Goal: Task Accomplishment & Management: Use online tool/utility

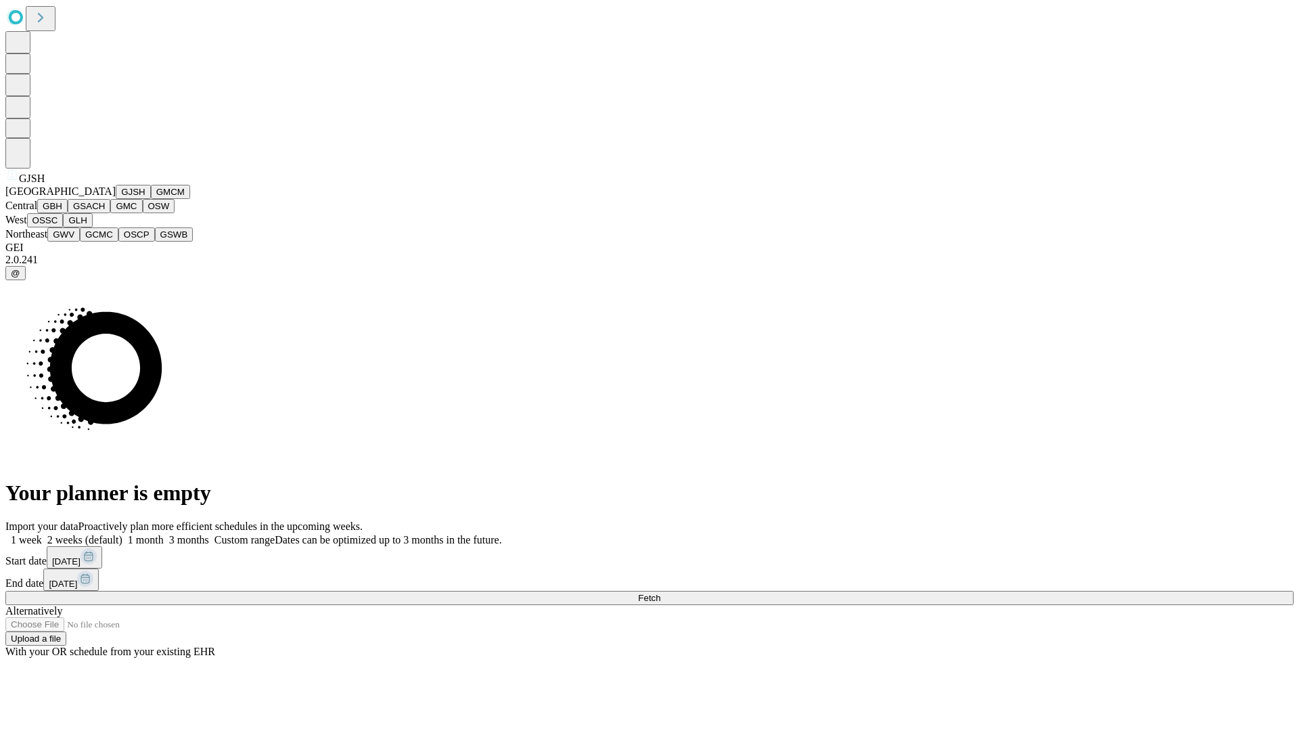
click at [116, 199] on button "GJSH" at bounding box center [133, 192] width 35 height 14
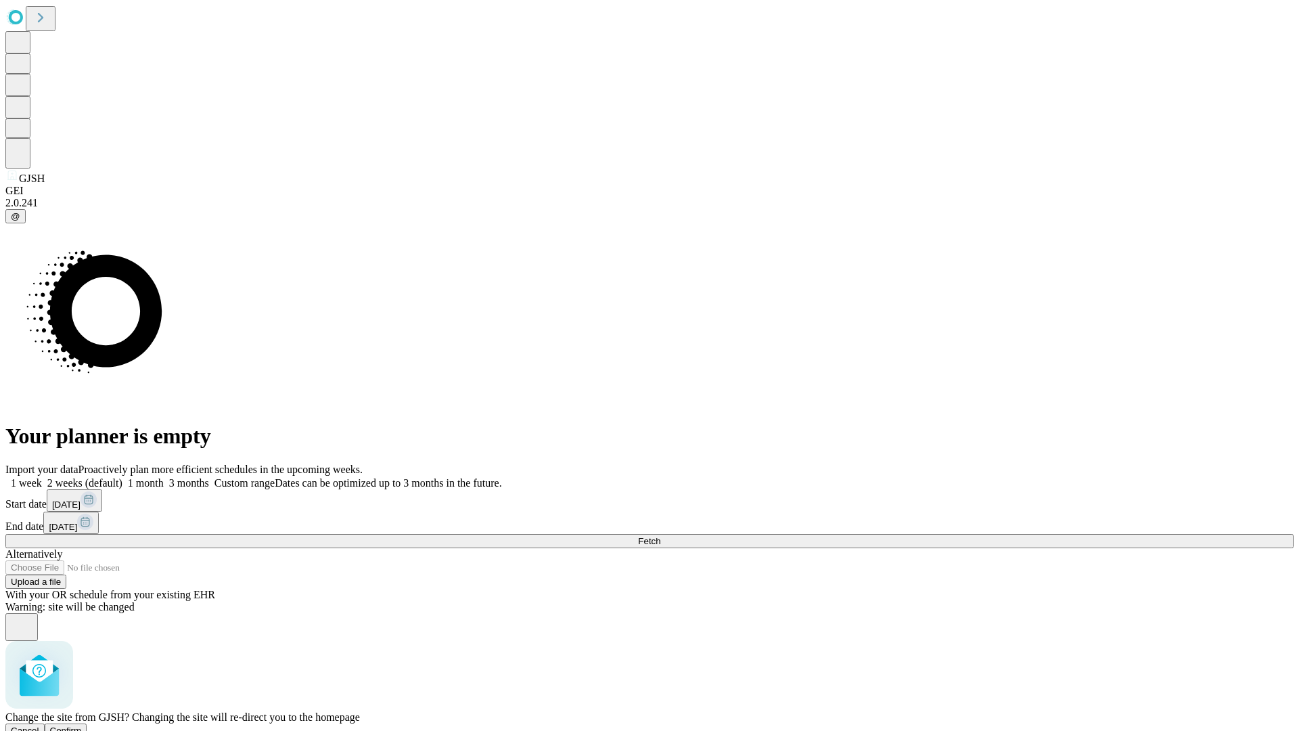
click at [82, 725] on span "Confirm" at bounding box center [66, 730] width 32 height 10
click at [122, 477] on label "2 weeks (default)" at bounding box center [82, 483] width 81 height 12
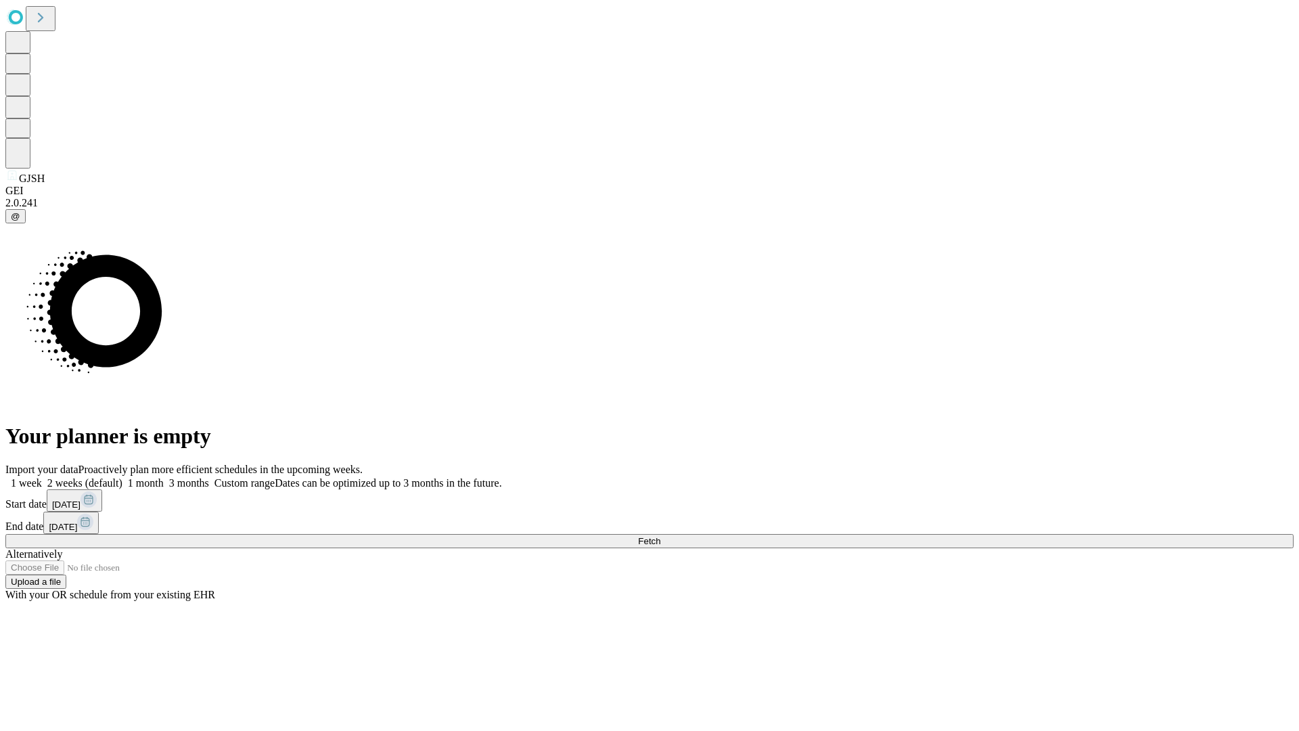
click at [660, 536] on span "Fetch" at bounding box center [649, 541] width 22 height 10
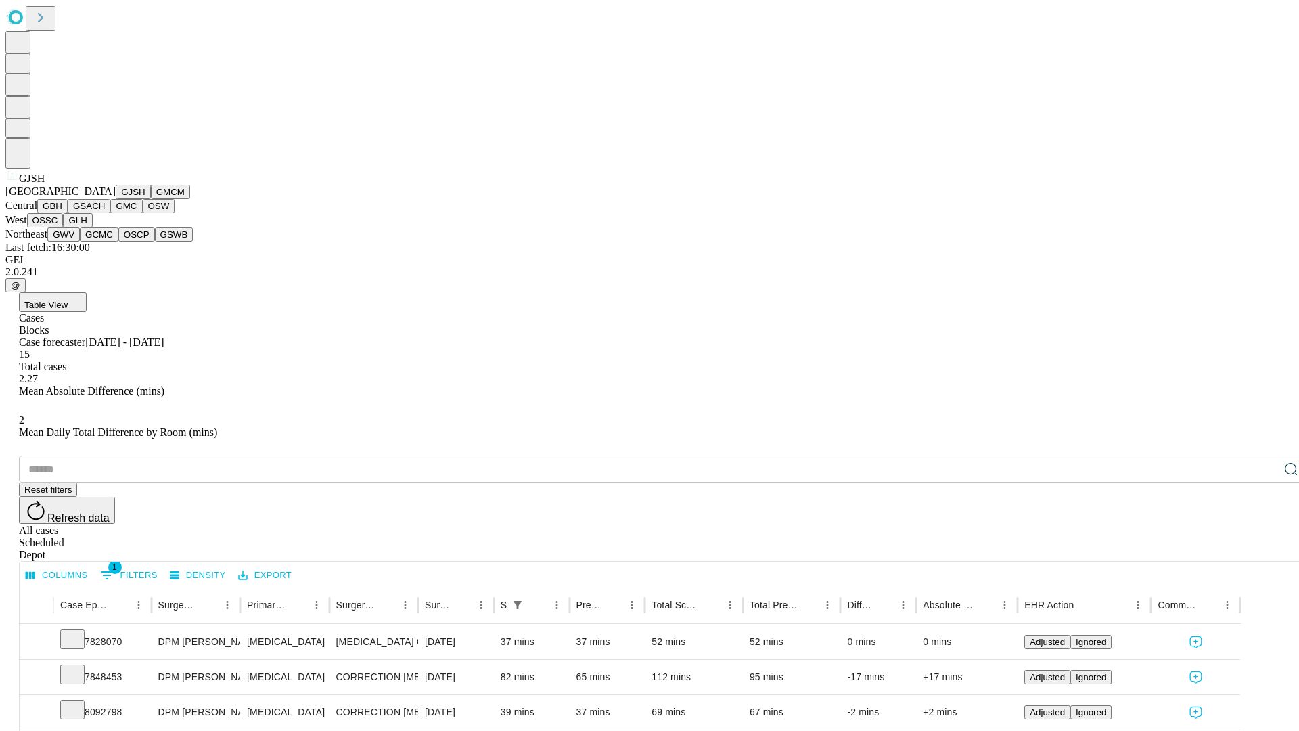
click at [151, 199] on button "GMCM" at bounding box center [170, 192] width 39 height 14
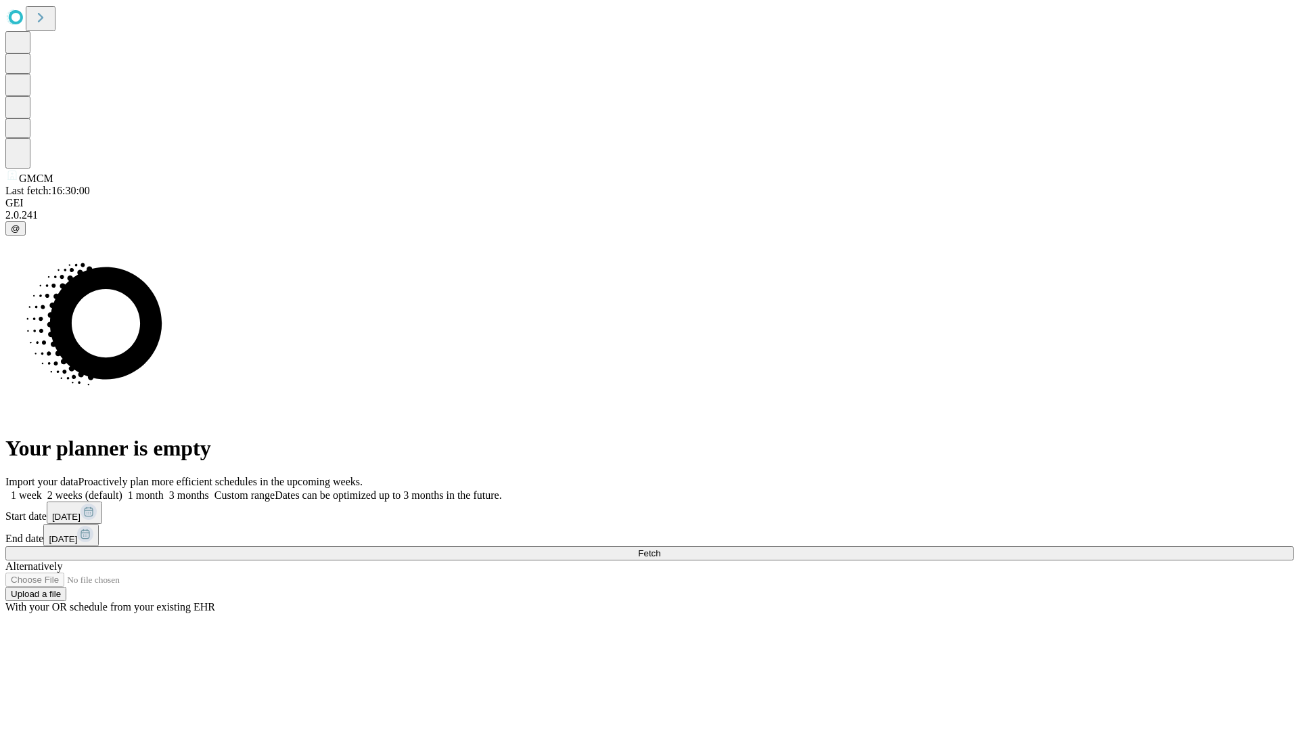
click at [122, 489] on label "2 weeks (default)" at bounding box center [82, 495] width 81 height 12
click at [660, 548] on span "Fetch" at bounding box center [649, 553] width 22 height 10
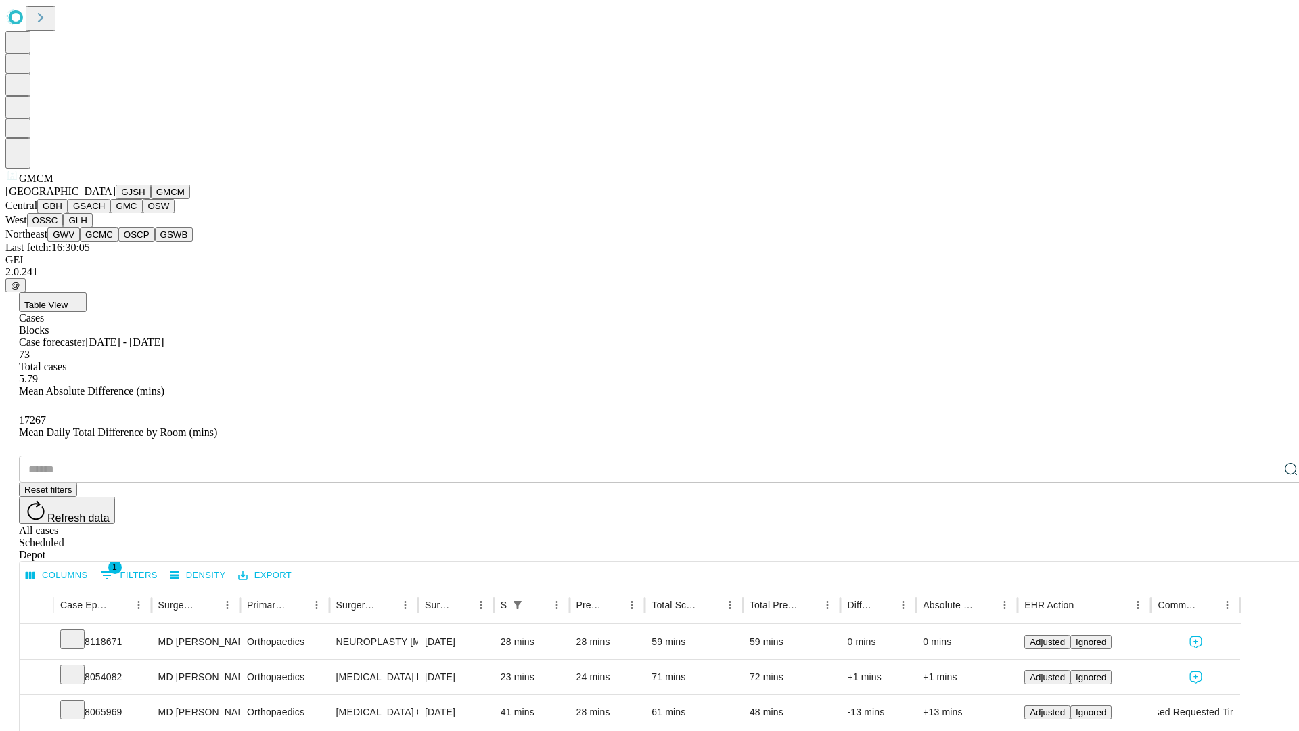
click at [68, 213] on button "GBH" at bounding box center [52, 206] width 30 height 14
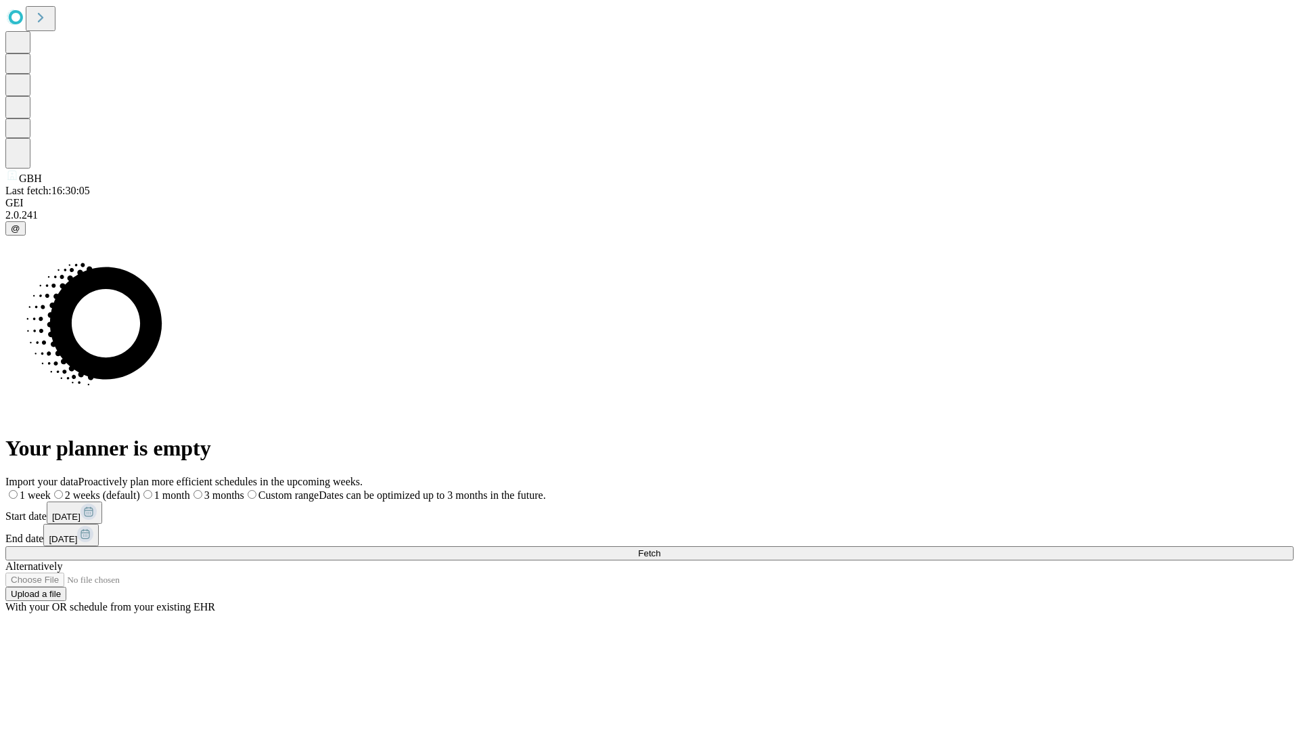
click at [140, 489] on label "2 weeks (default)" at bounding box center [95, 495] width 89 height 12
click at [660, 548] on span "Fetch" at bounding box center [649, 553] width 22 height 10
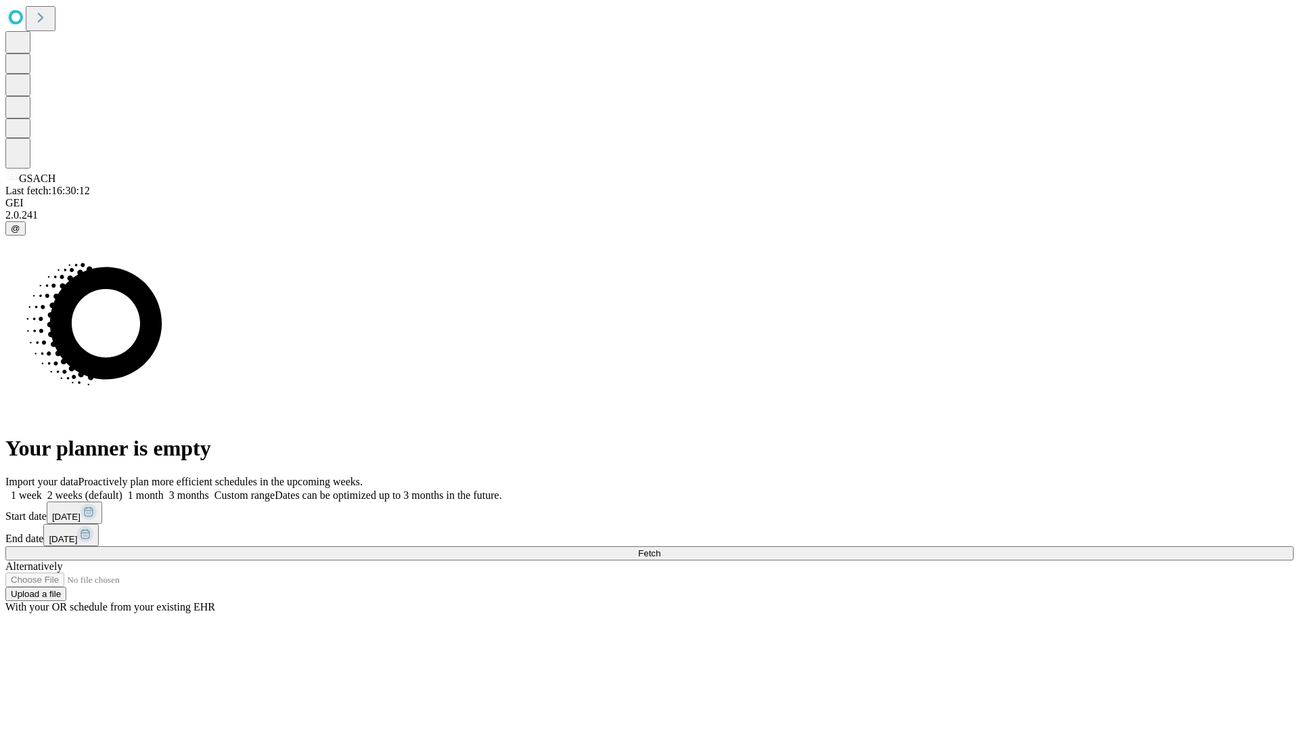
click at [660, 548] on span "Fetch" at bounding box center [649, 553] width 22 height 10
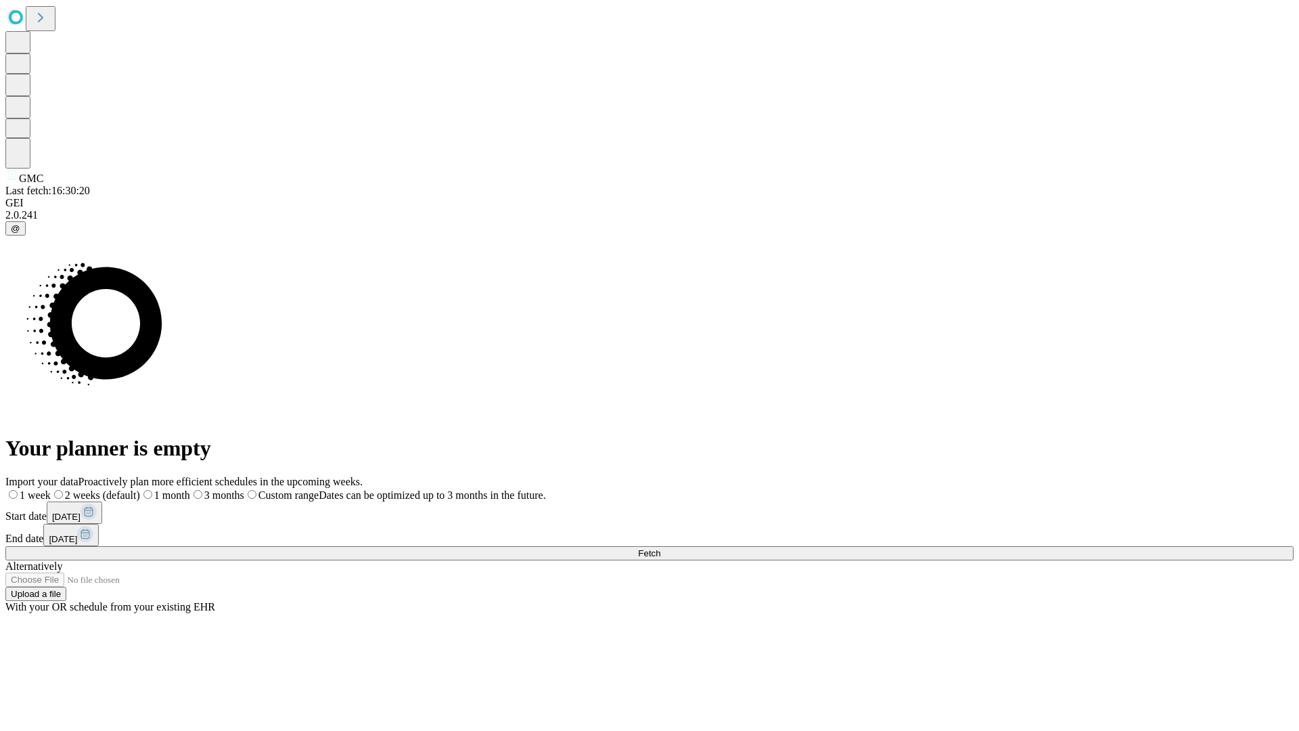
click at [660, 548] on span "Fetch" at bounding box center [649, 553] width 22 height 10
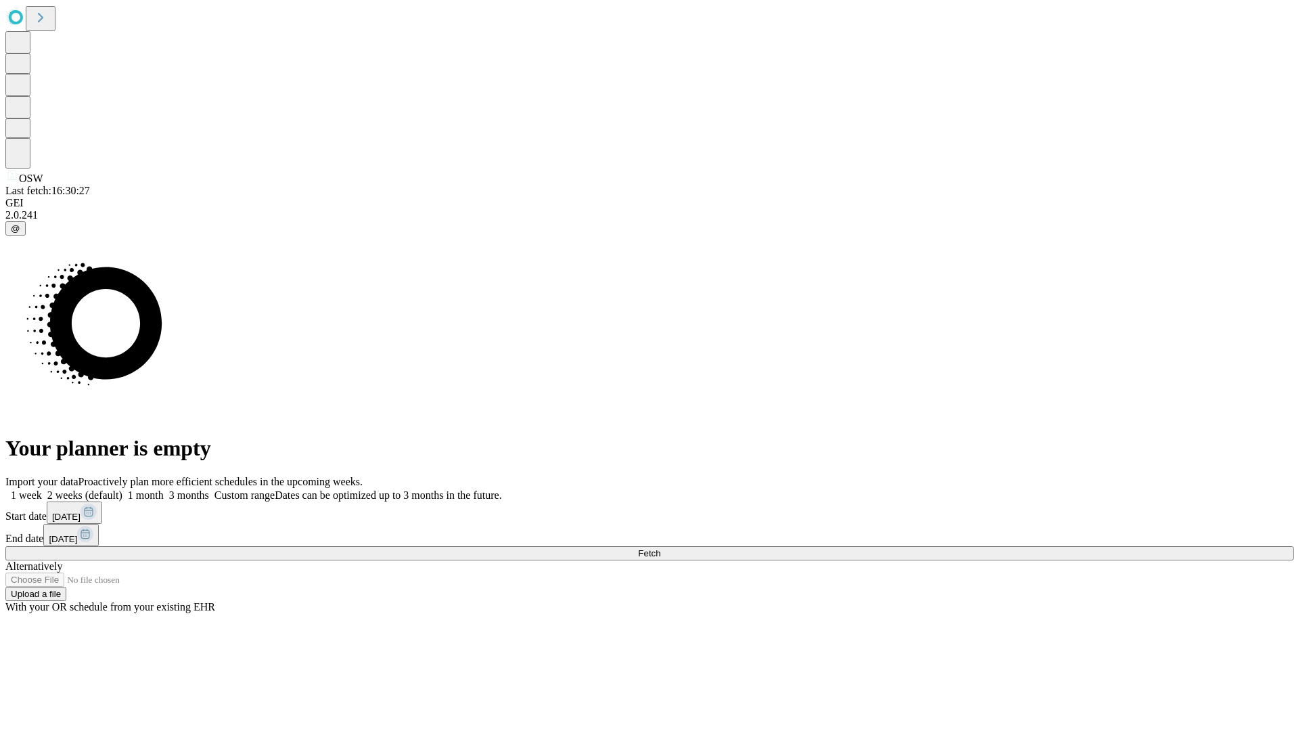
click at [122, 489] on label "2 weeks (default)" at bounding box center [82, 495] width 81 height 12
click at [660, 548] on span "Fetch" at bounding box center [649, 553] width 22 height 10
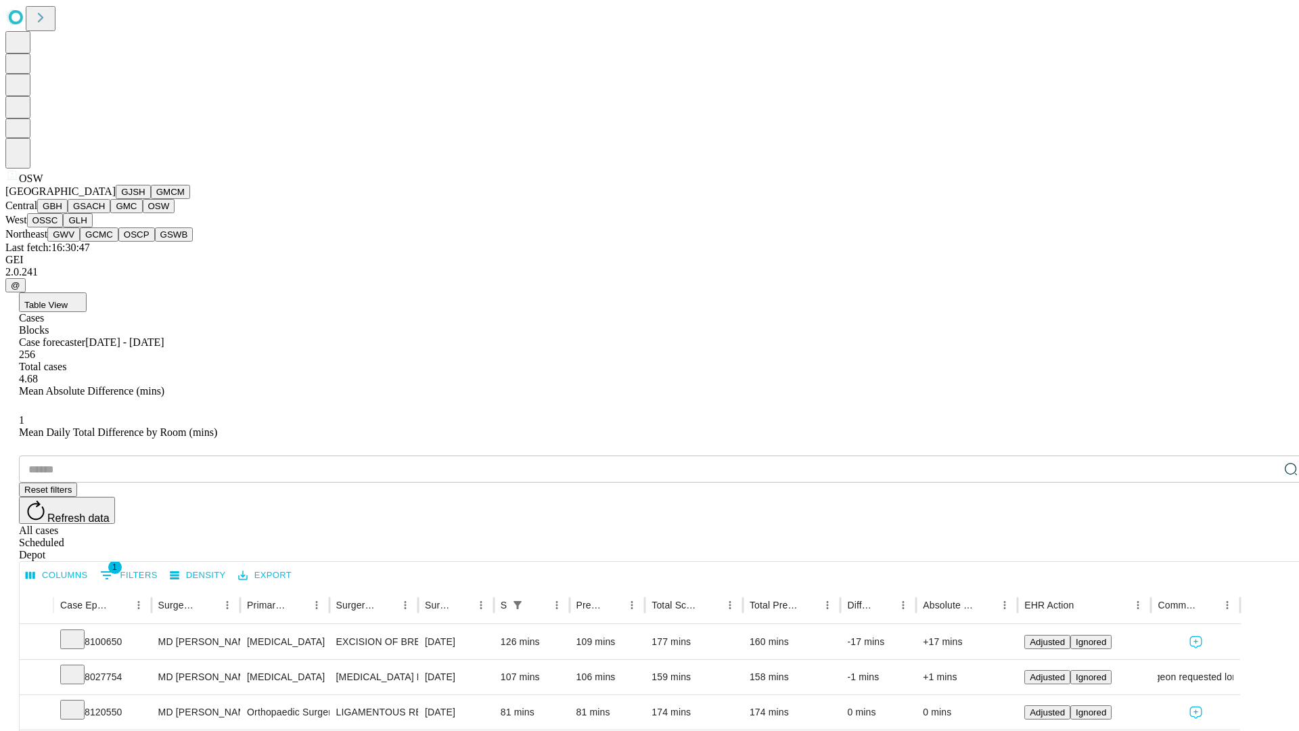
click at [64, 227] on button "OSSC" at bounding box center [45, 220] width 37 height 14
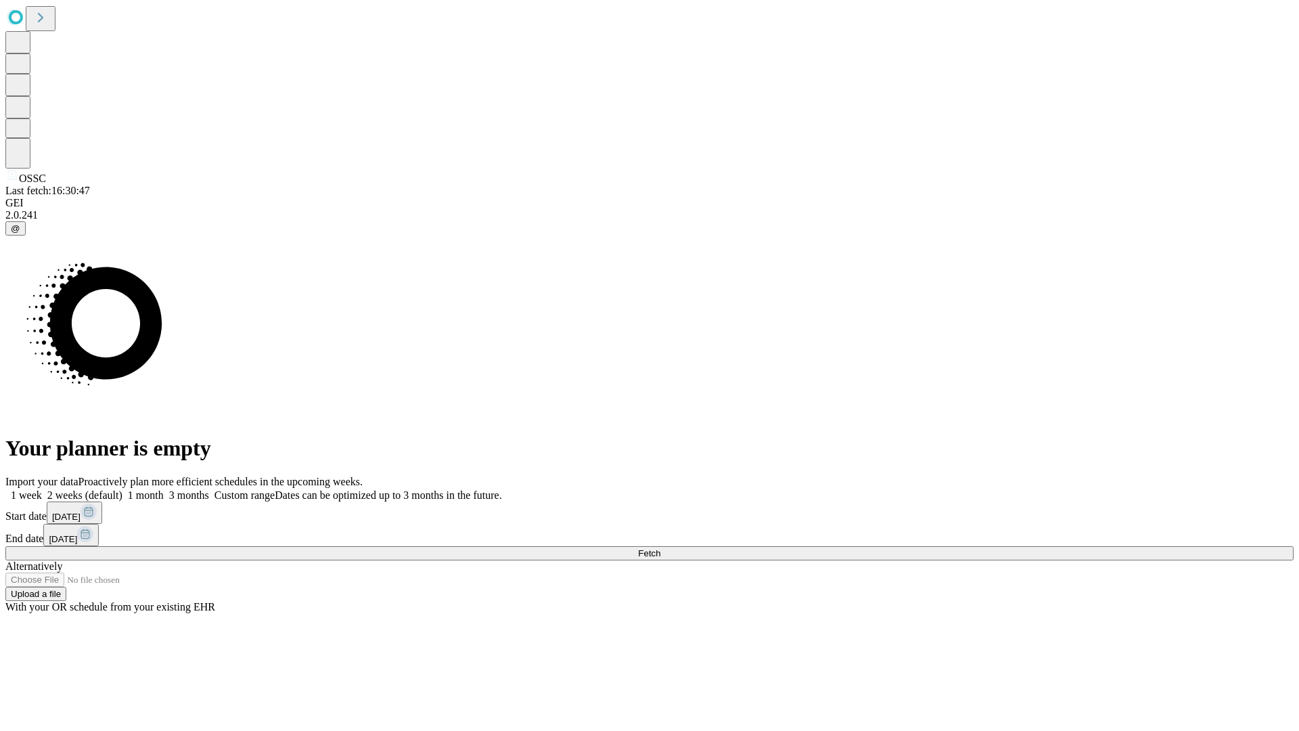
click at [122, 489] on label "2 weeks (default)" at bounding box center [82, 495] width 81 height 12
click at [660, 548] on span "Fetch" at bounding box center [649, 553] width 22 height 10
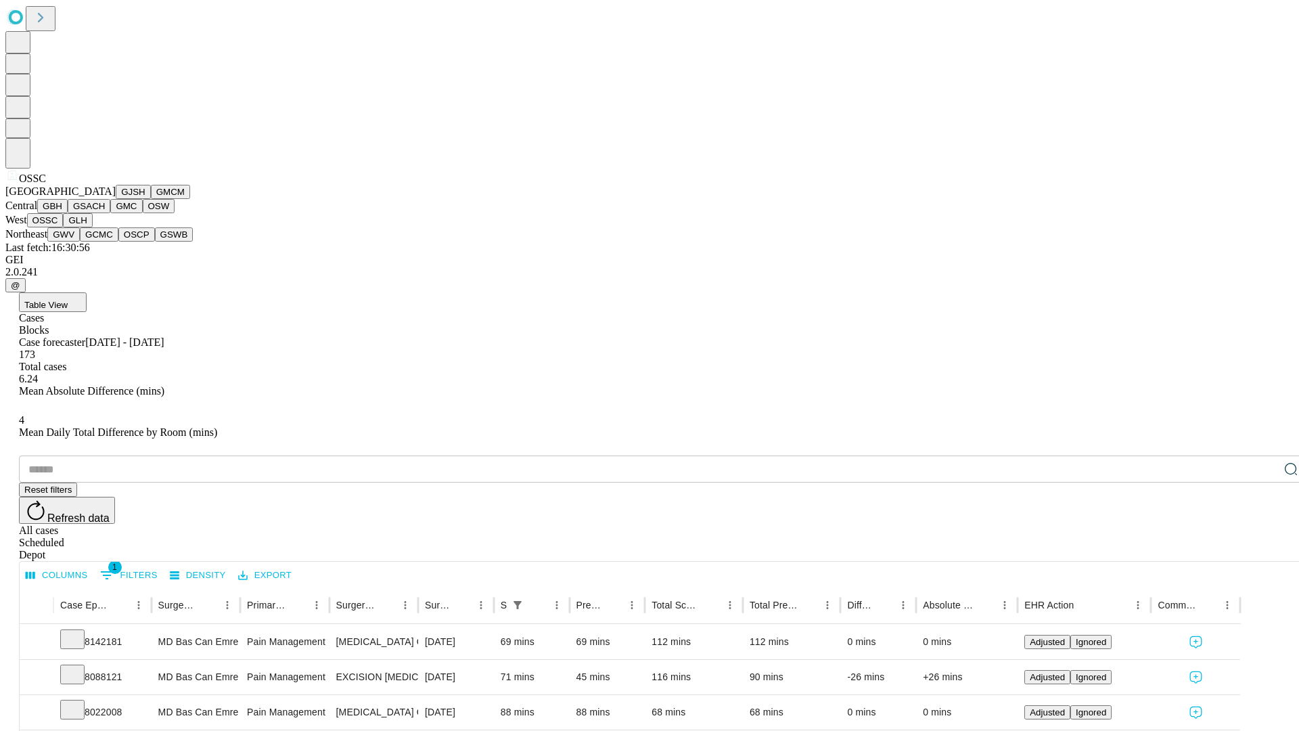
click at [92, 227] on button "GLH" at bounding box center [77, 220] width 29 height 14
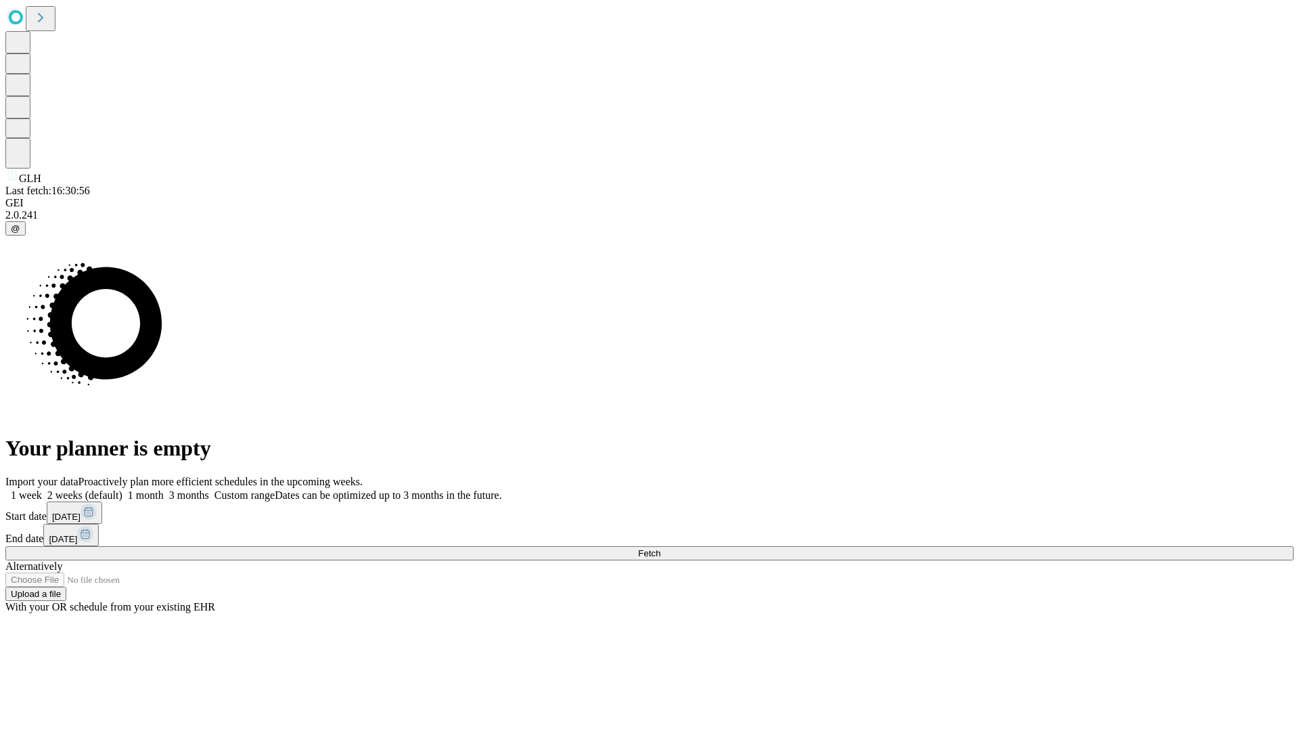
click at [122, 489] on label "2 weeks (default)" at bounding box center [82, 495] width 81 height 12
click at [660, 548] on span "Fetch" at bounding box center [649, 553] width 22 height 10
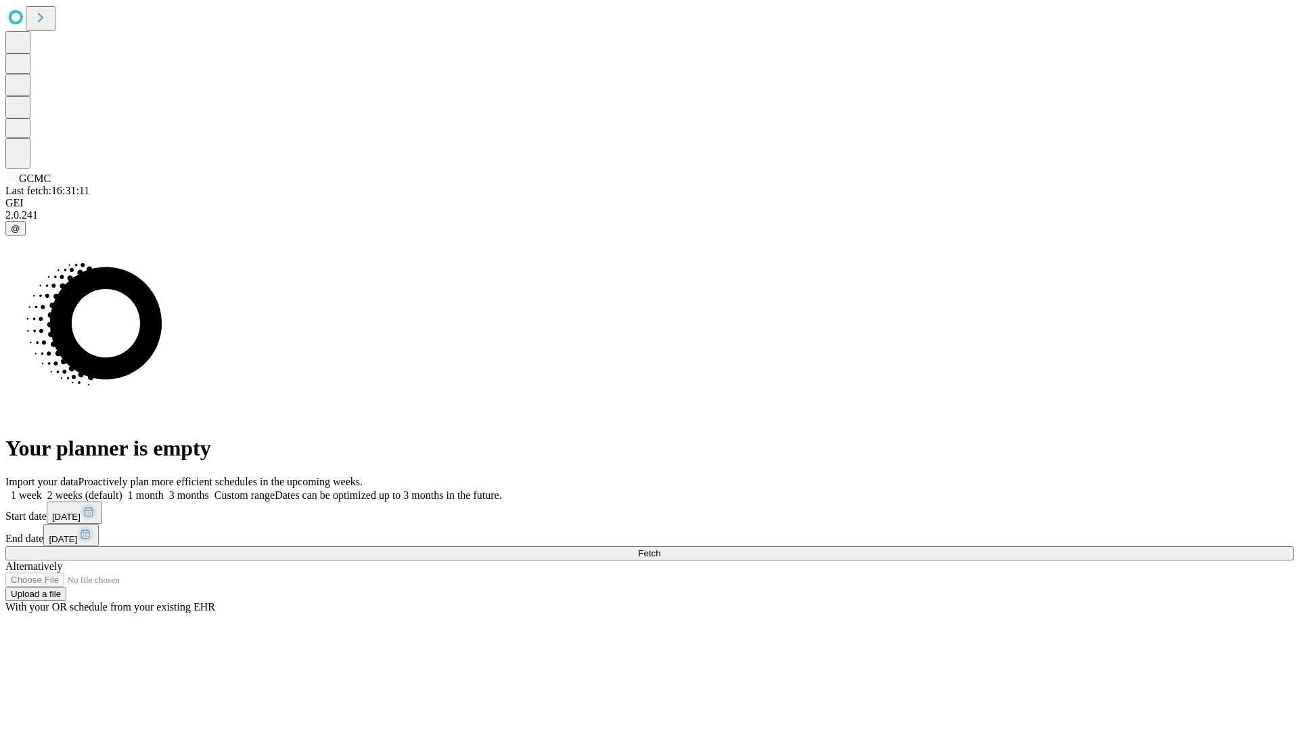
click at [122, 489] on label "2 weeks (default)" at bounding box center [82, 495] width 81 height 12
click at [660, 548] on span "Fetch" at bounding box center [649, 553] width 22 height 10
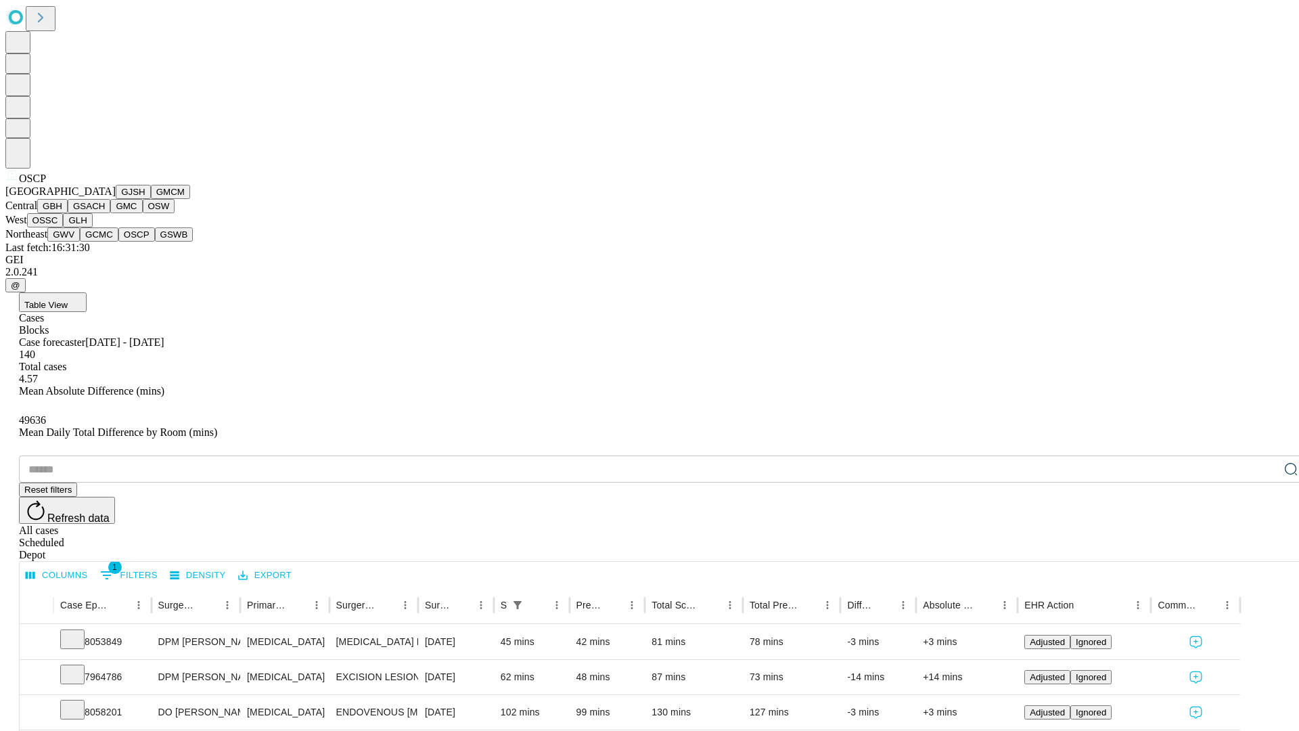
click at [155, 242] on button "GSWB" at bounding box center [174, 234] width 39 height 14
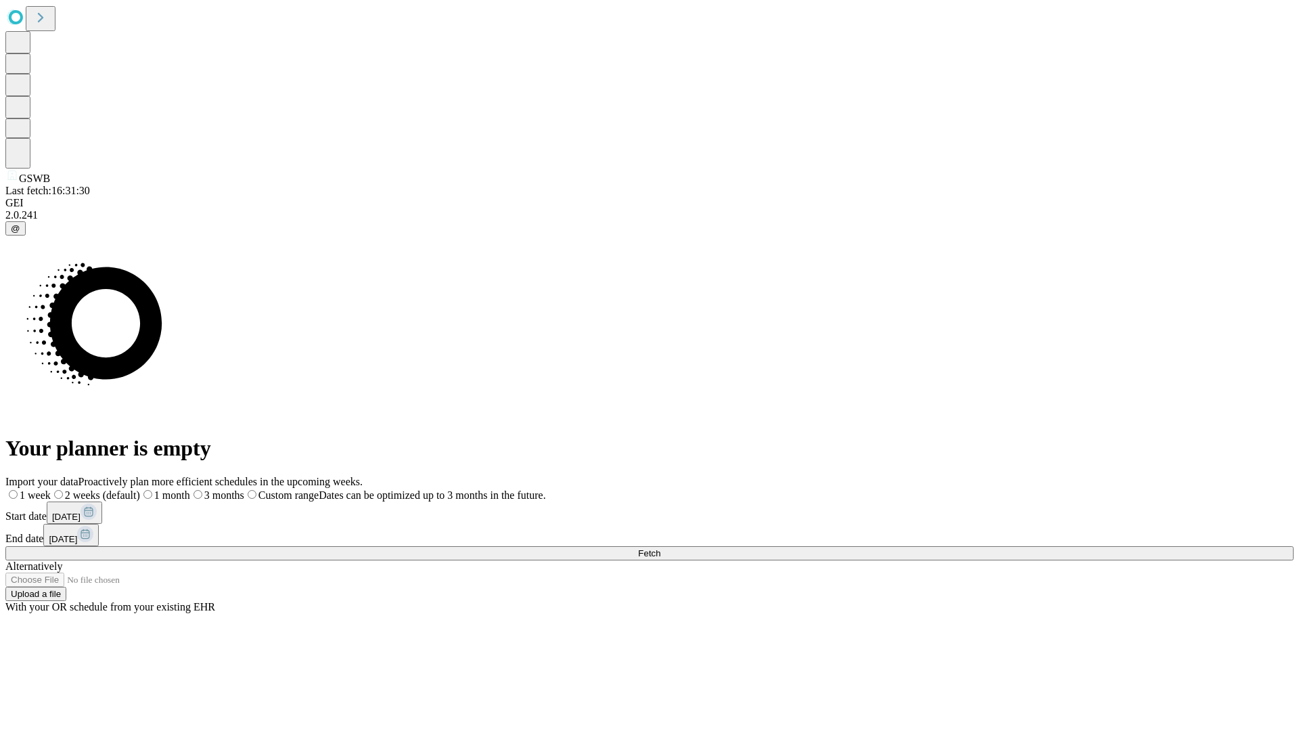
click at [660, 548] on span "Fetch" at bounding box center [649, 553] width 22 height 10
